Goal: Information Seeking & Learning: Understand process/instructions

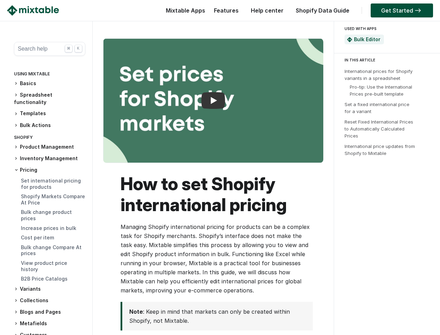
click at [220, 178] on h1 "How to set Shopify international pricing" at bounding box center [217, 194] width 193 height 42
click at [47, 49] on button "Search help ⌘ K" at bounding box center [49, 49] width 71 height 14
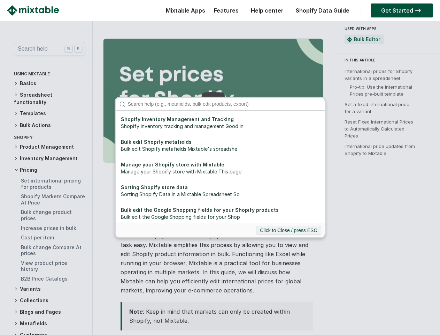
click at [47, 83] on div "Shopify Inventory Management and Tracking Shopify inventory tracking and manage…" at bounding box center [220, 167] width 440 height 335
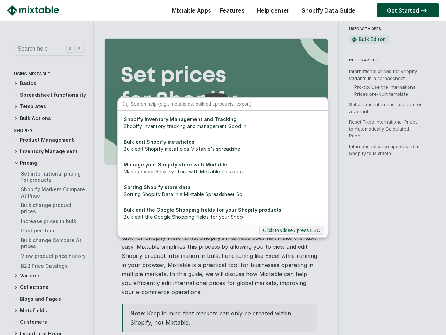
click at [47, 98] on div "Shopify Inventory Management and Tracking Shopify inventory tracking and manage…" at bounding box center [223, 167] width 446 height 335
click at [47, 113] on div "Shopify Inventory Management and Tracking Shopify inventory tracking and manage…" at bounding box center [223, 167] width 446 height 335
click at [47, 125] on div "Shopify Inventory Management and Tracking Shopify inventory tracking and manage…" at bounding box center [223, 167] width 446 height 335
click at [47, 147] on div "Shopify Inventory Management and Tracking Shopify inventory tracking and manage…" at bounding box center [223, 167] width 446 height 335
click at [47, 158] on div "Shopify Inventory Management and Tracking Shopify inventory tracking and manage…" at bounding box center [223, 167] width 446 height 335
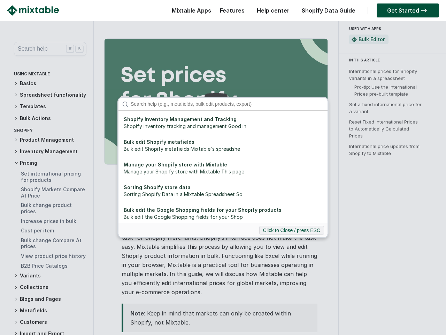
click at [47, 170] on div "Shopify Inventory Management and Tracking Shopify inventory tracking and manage…" at bounding box center [223, 167] width 446 height 335
click at [47, 289] on div "Shopify Inventory Management and Tracking Shopify inventory tracking and manage…" at bounding box center [223, 167] width 446 height 335
